Goal: Transaction & Acquisition: Purchase product/service

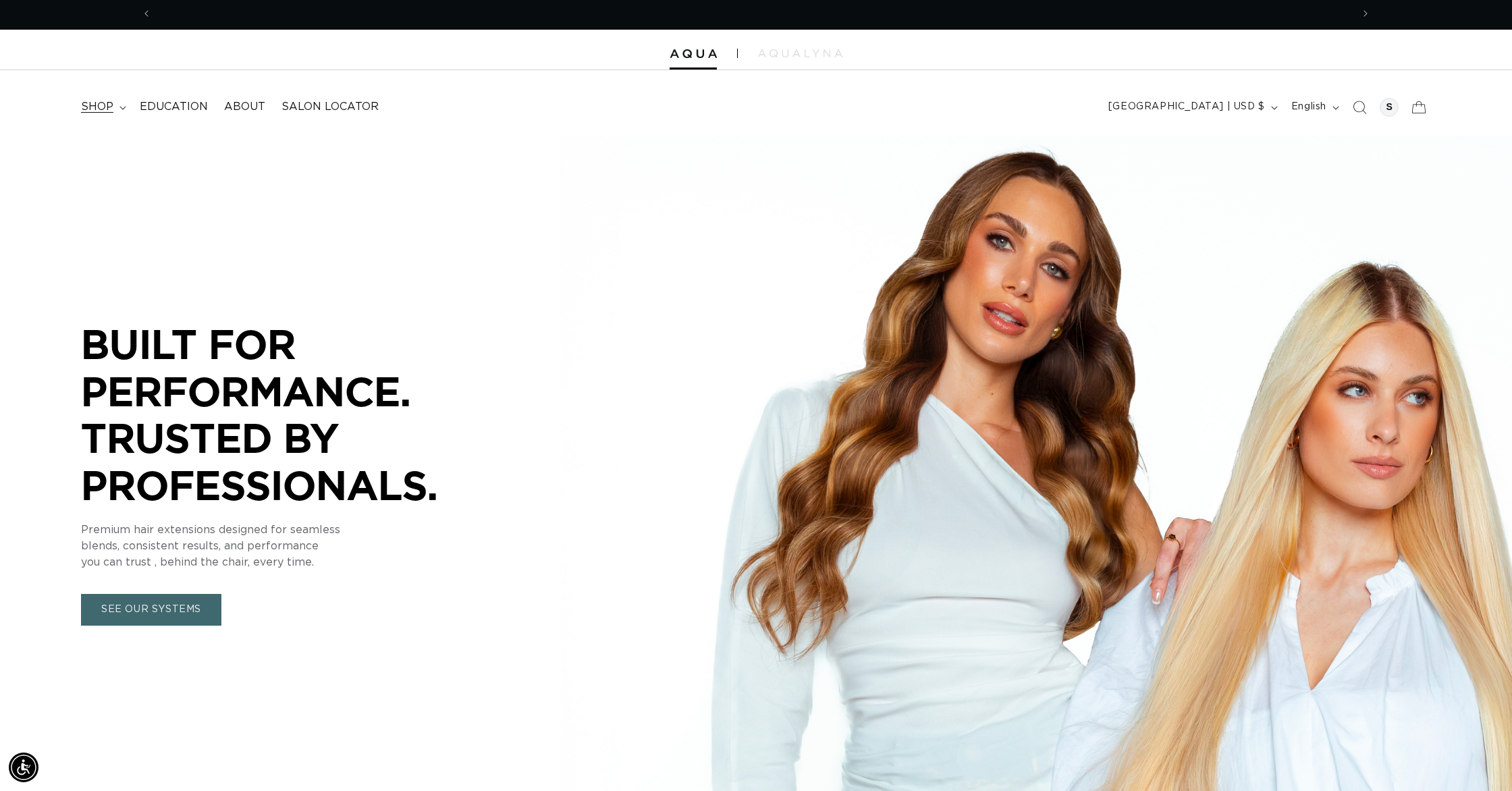
scroll to position [0, 2401]
click at [101, 103] on span "shop" at bounding box center [97, 107] width 32 height 14
click at [1360, 108] on icon "Search" at bounding box center [1359, 107] width 14 height 14
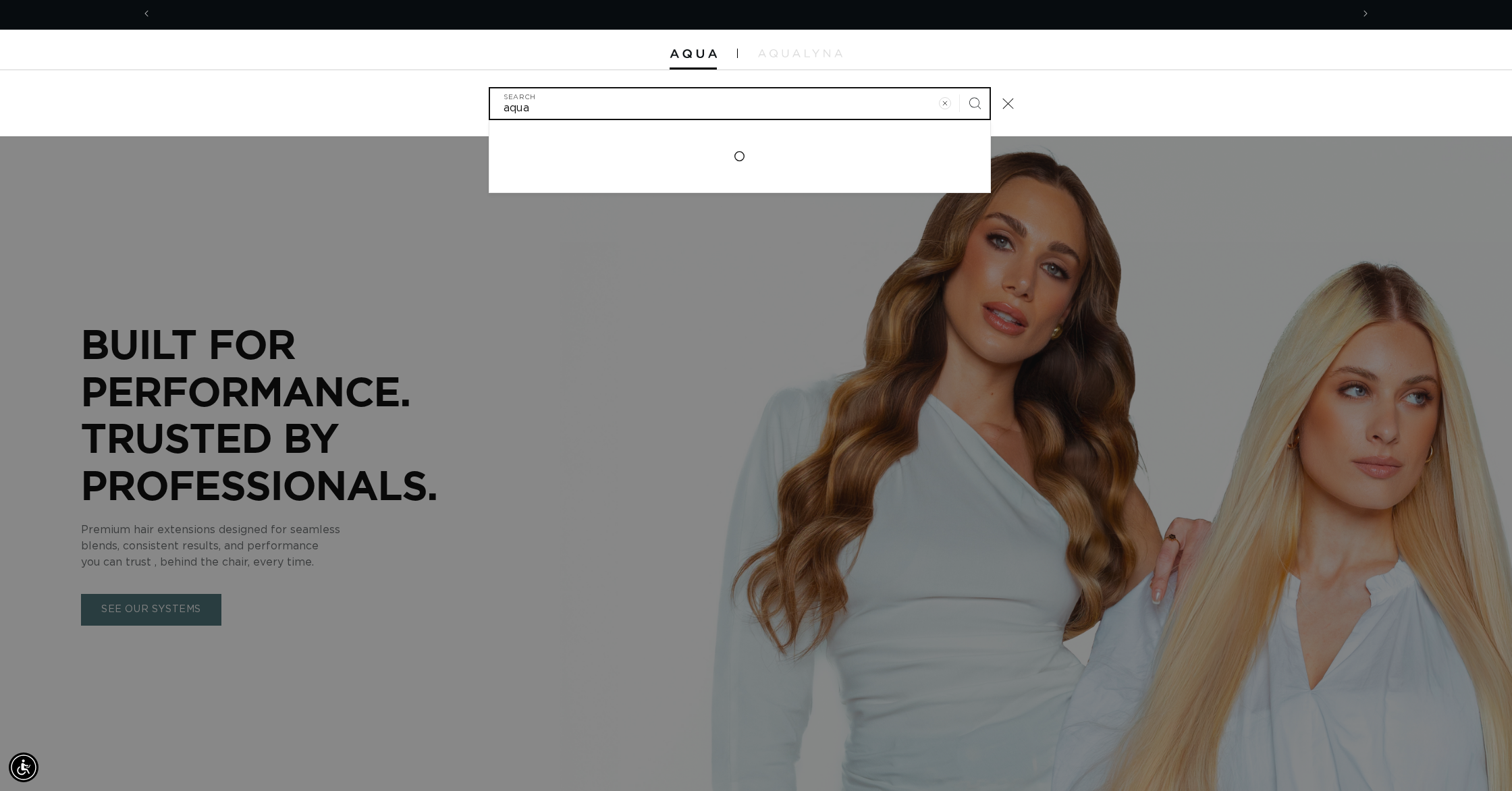
scroll to position [0, 1201]
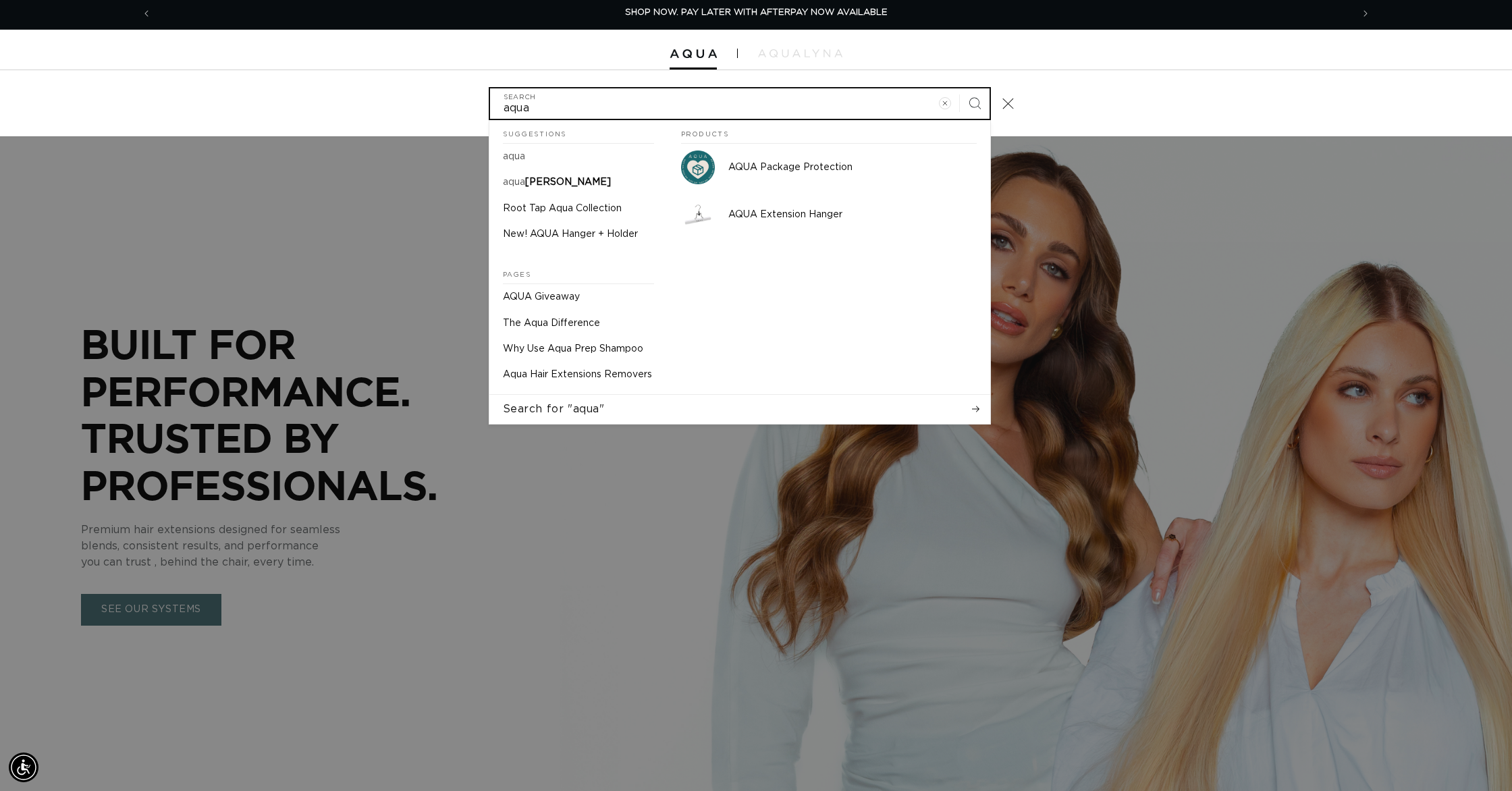
type input "aqua"
click at [960, 88] on button "Search" at bounding box center [975, 103] width 30 height 30
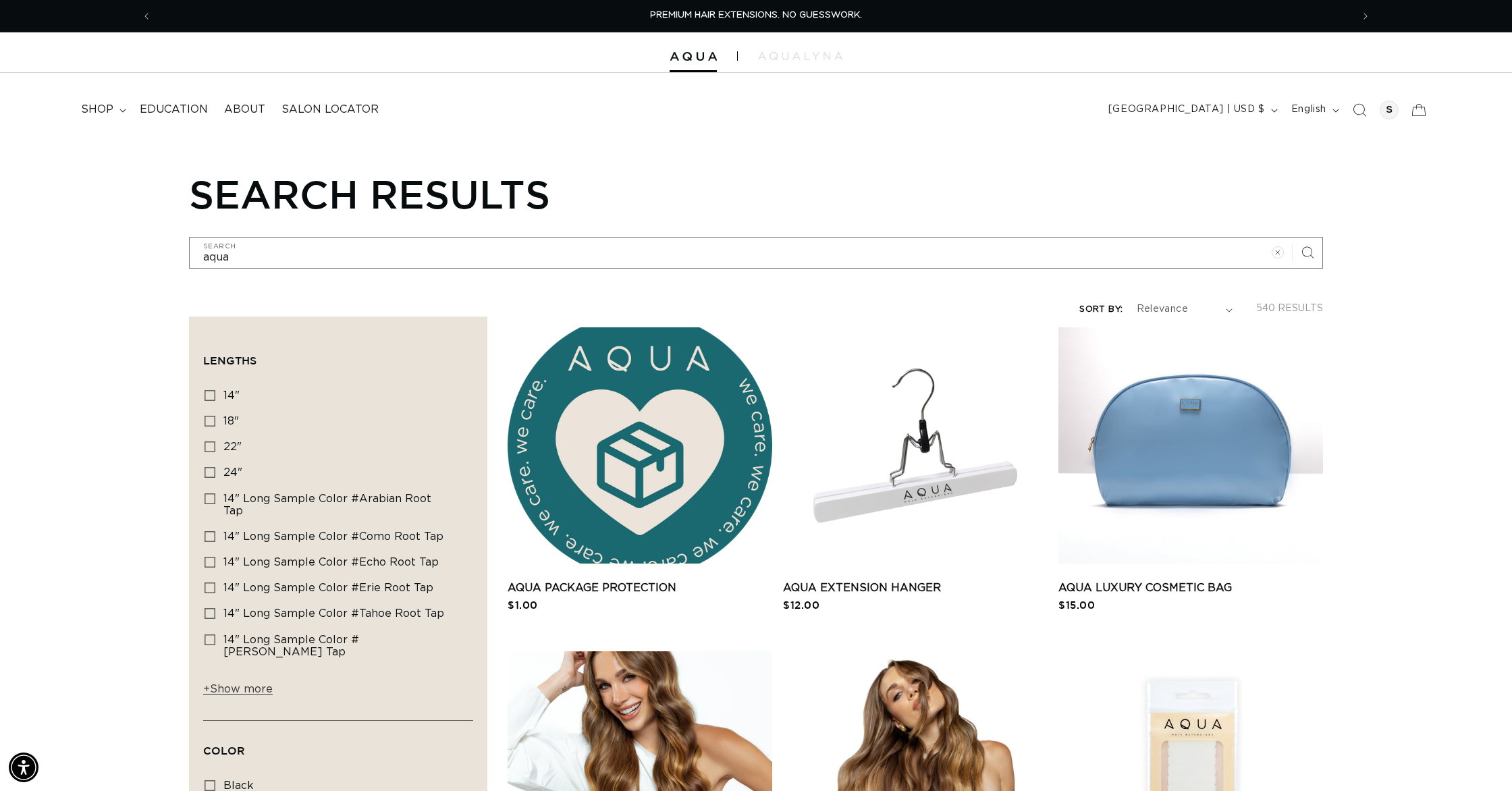
drag, startPoint x: 1361, startPoint y: 102, endPoint x: 1326, endPoint y: 108, distance: 35.5
click at [1361, 103] on icon "Search" at bounding box center [1359, 109] width 13 height 13
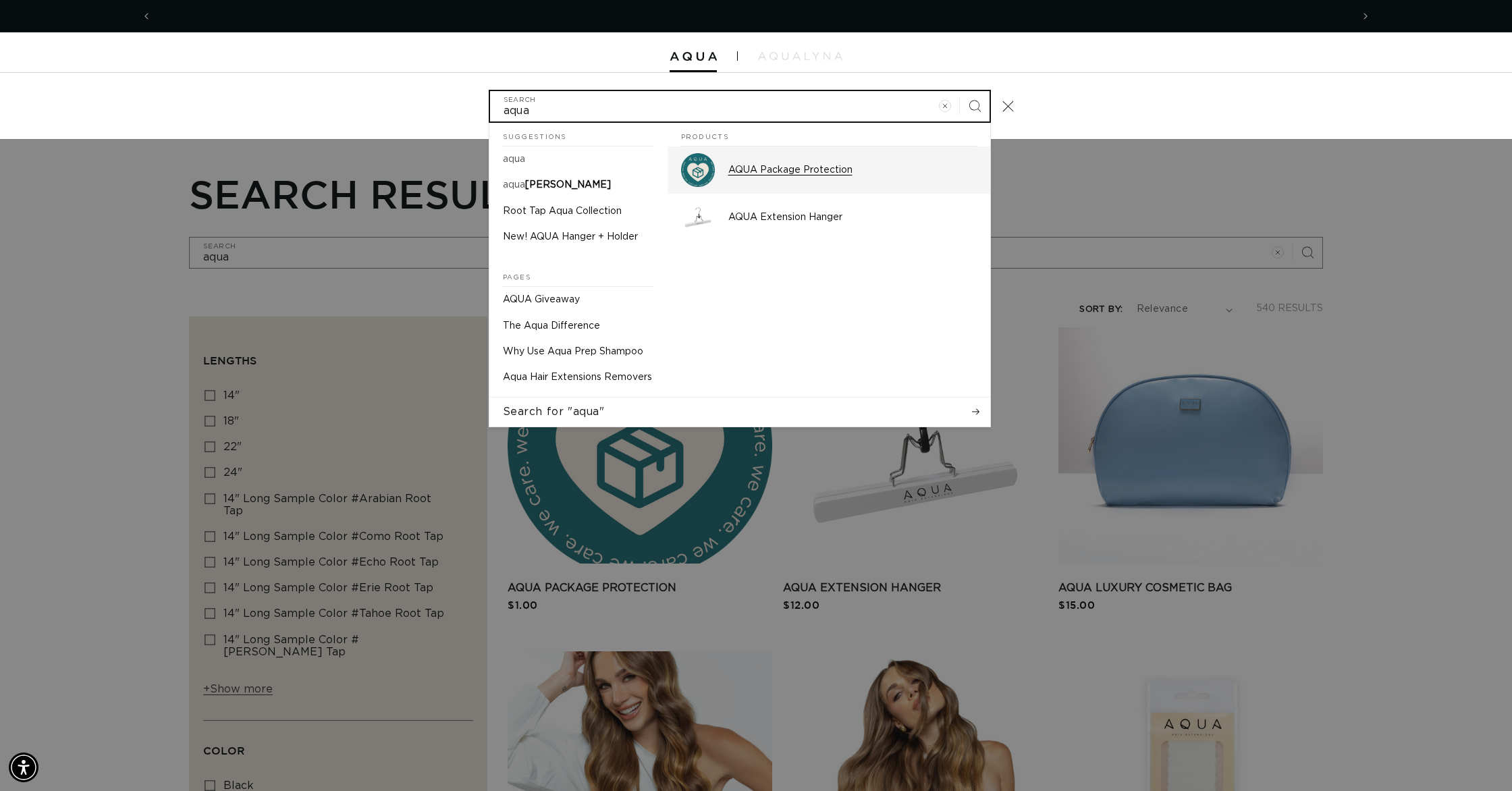
scroll to position [0, 1201]
type input "e"
type input "ec"
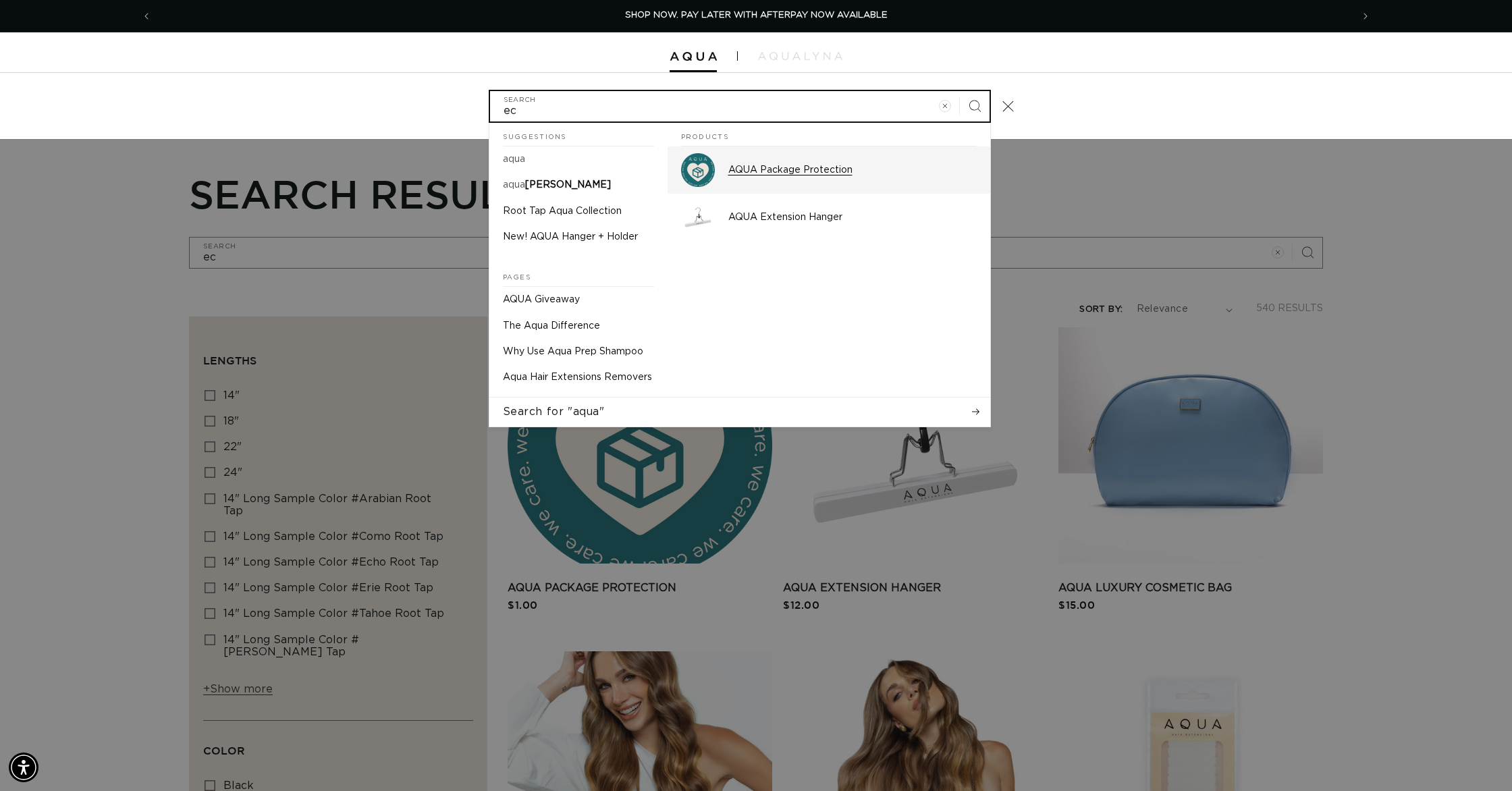
type input "ech"
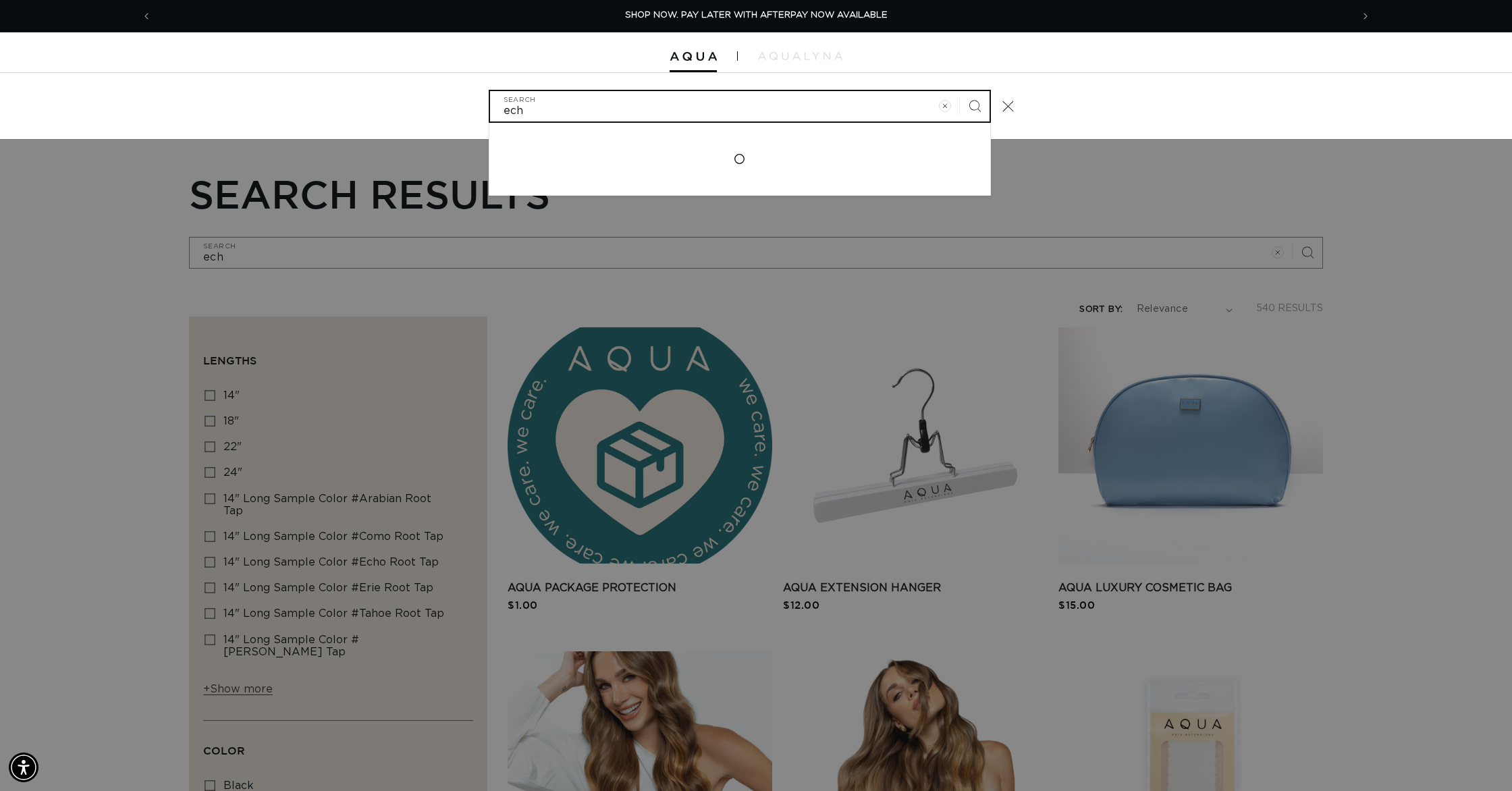
type input "echo"
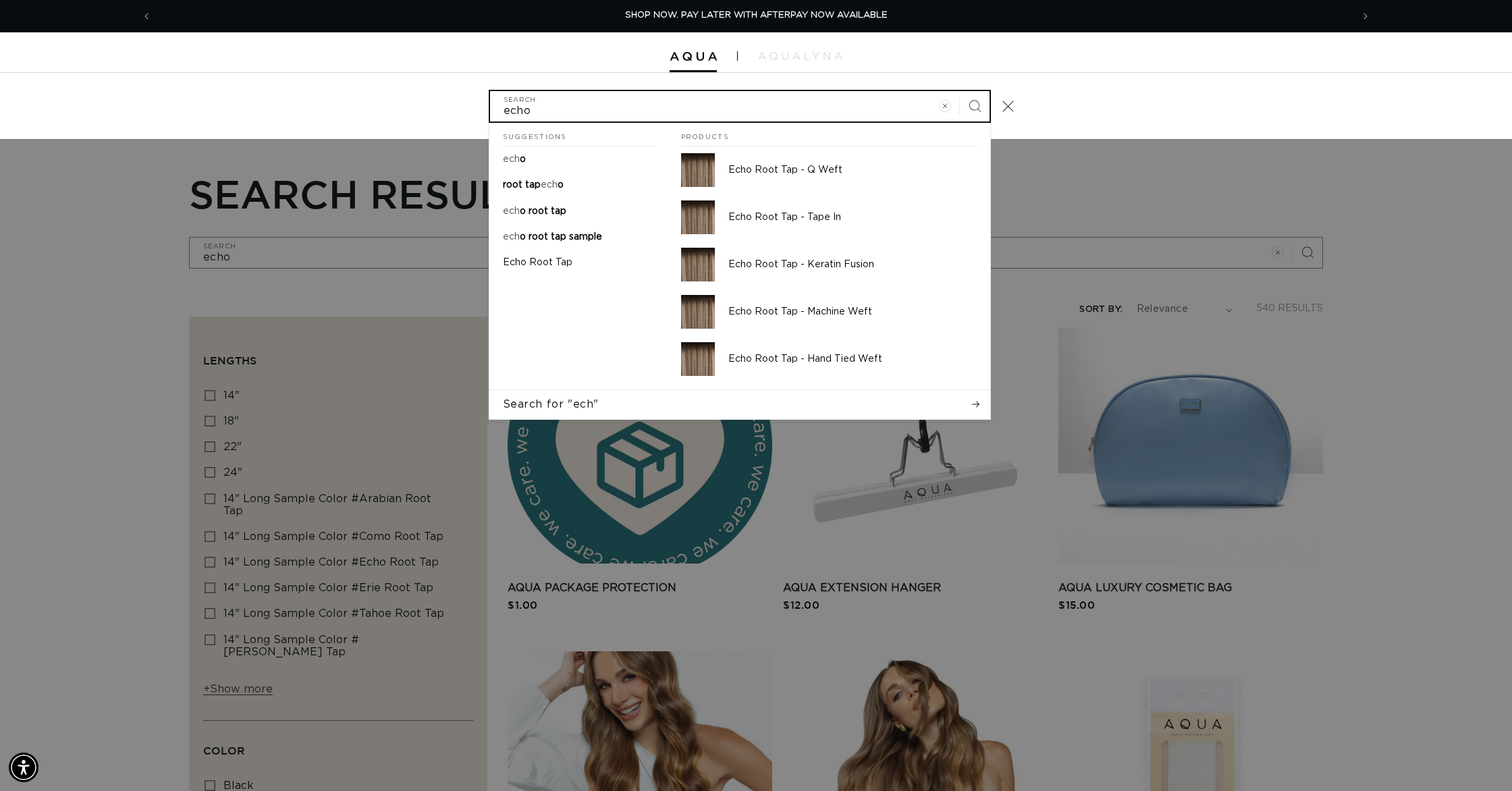
type input "echo"
click at [960, 91] on button "Search" at bounding box center [975, 106] width 30 height 30
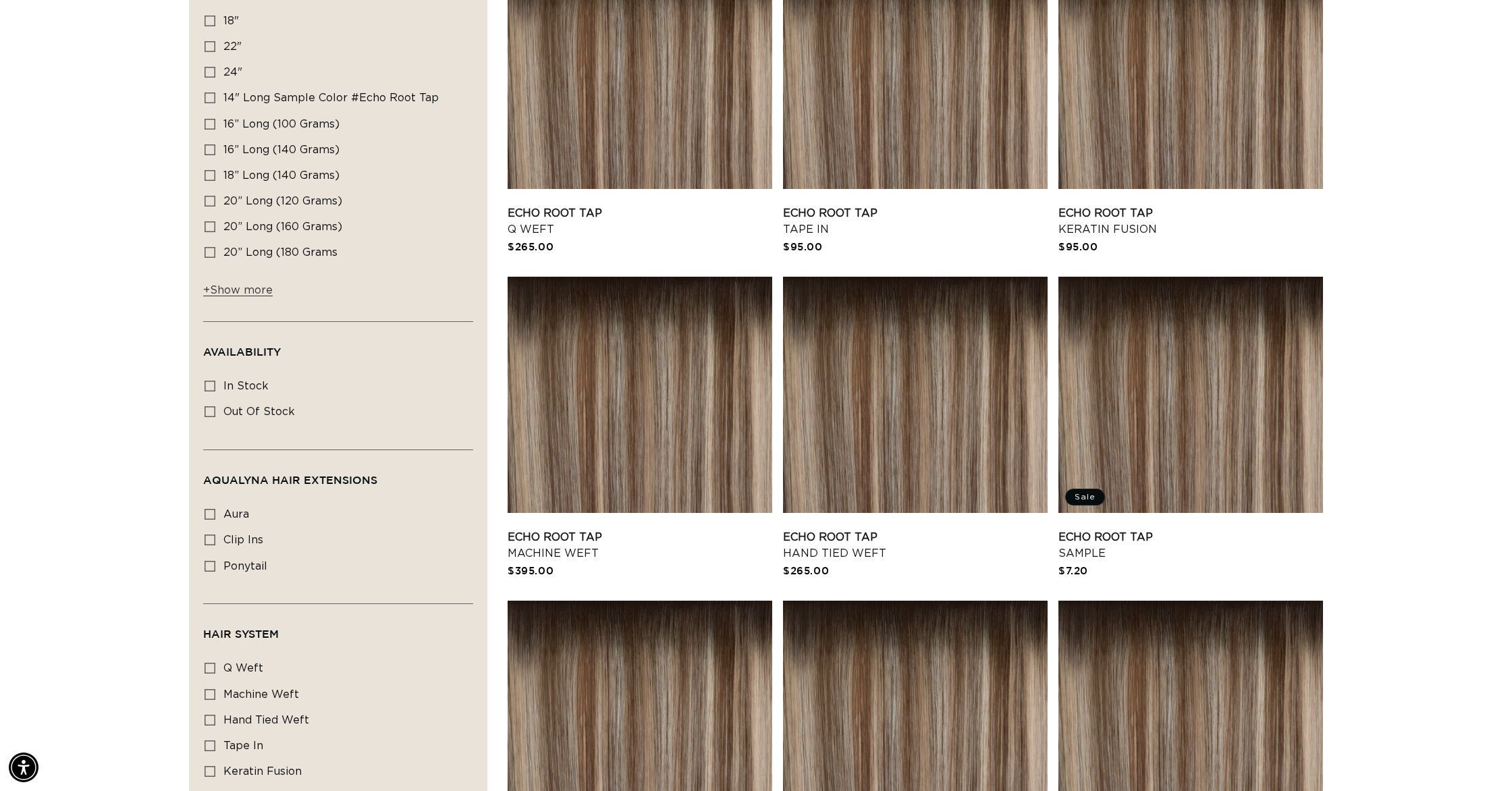
scroll to position [379, 0]
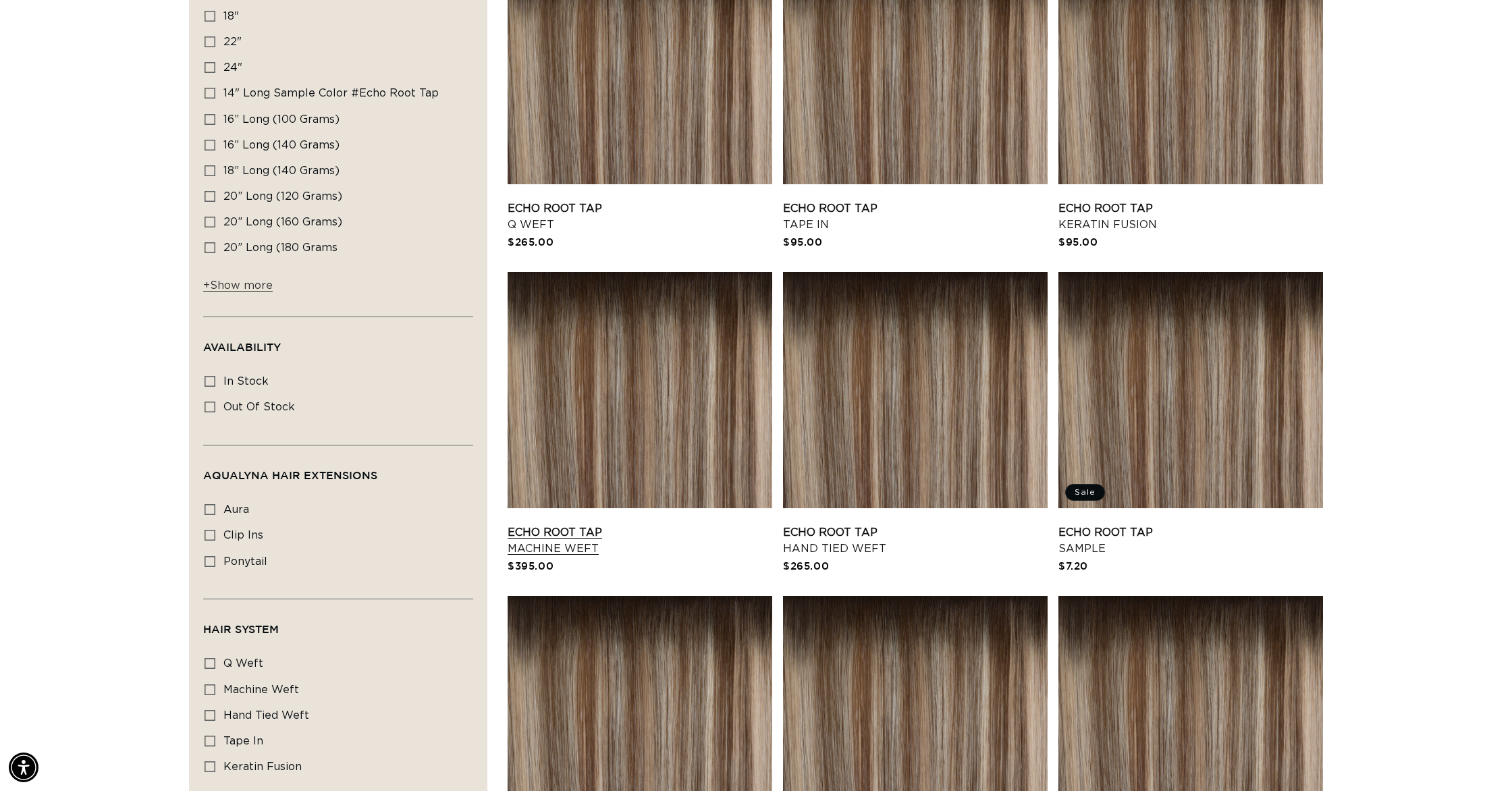
click at [643, 524] on link "Echo Root Tap Machine Weft" at bounding box center [640, 540] width 264 height 32
